Goal: Task Accomplishment & Management: Use online tool/utility

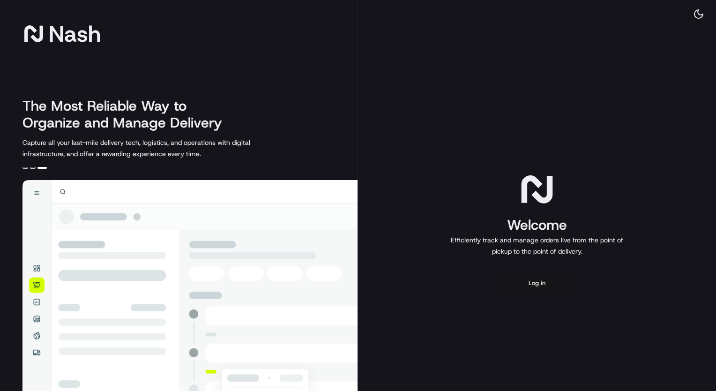
click at [541, 288] on button "Log in" at bounding box center [537, 283] width 75 height 23
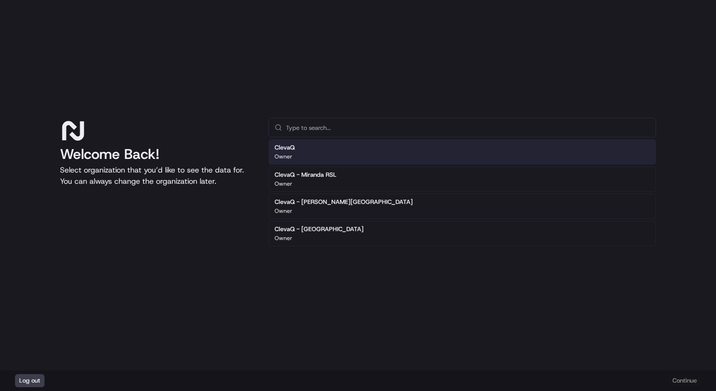
click at [296, 143] on div "ClevaQ Owner" at bounding box center [463, 151] width 388 height 25
click at [293, 150] on h2 "ClevaQ" at bounding box center [285, 147] width 20 height 8
click at [334, 150] on div "ClevaQ Owner" at bounding box center [463, 151] width 388 height 25
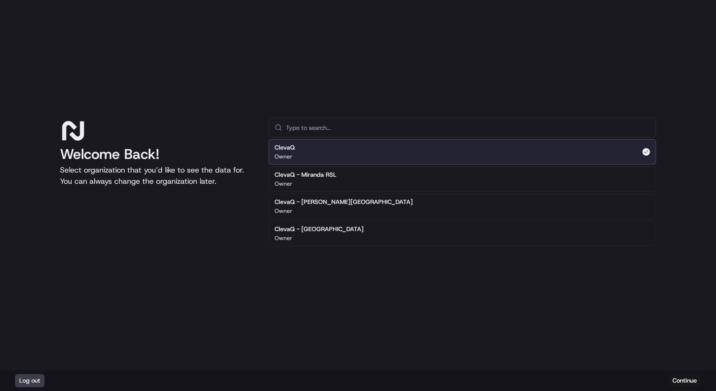
click at [309, 154] on div "ClevaQ Owner" at bounding box center [463, 151] width 388 height 25
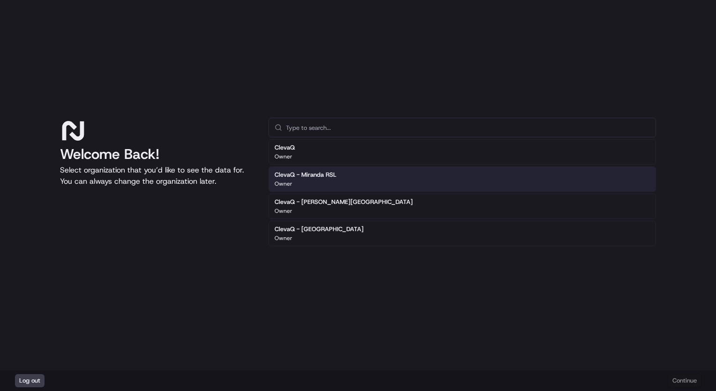
click at [313, 175] on h2 "ClevaQ - Miranda RSL" at bounding box center [306, 175] width 62 height 8
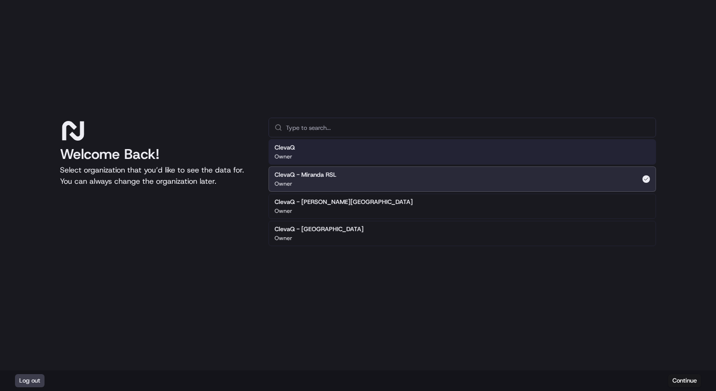
click at [309, 151] on div "ClevaQ Owner" at bounding box center [463, 151] width 388 height 25
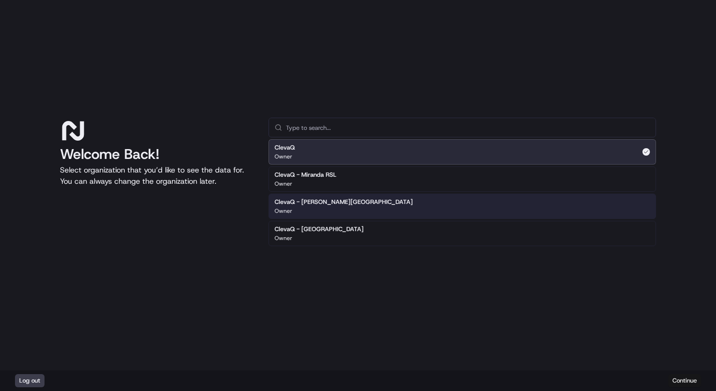
click at [688, 380] on button "Continue" at bounding box center [685, 380] width 33 height 13
